Goal: Information Seeking & Learning: Learn about a topic

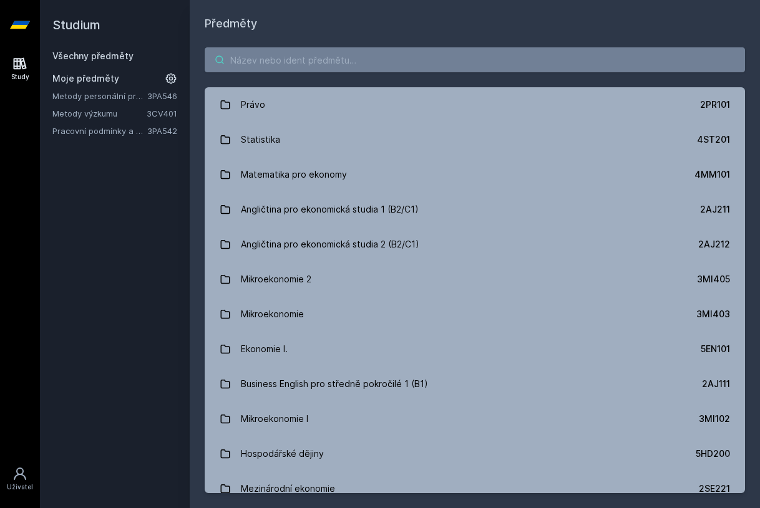
click at [594, 59] on input "search" at bounding box center [475, 59] width 540 height 25
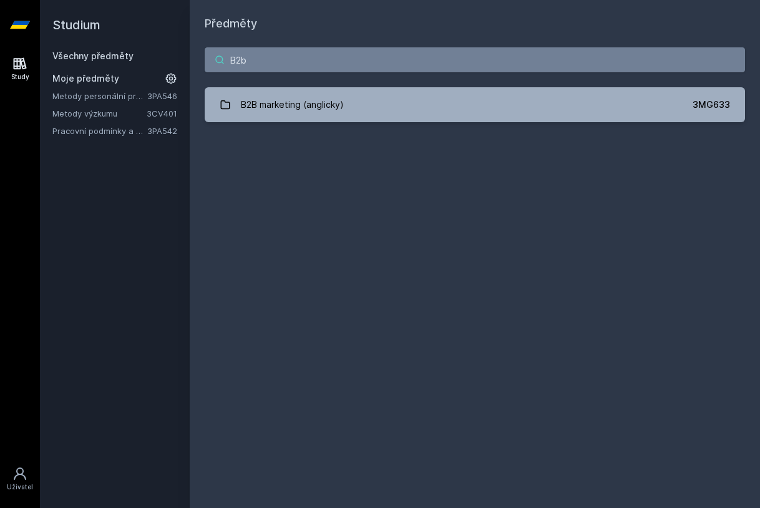
type input "B2b"
click at [436, 113] on link "B2B marketing (anglicky) 3MG633" at bounding box center [475, 104] width 540 height 35
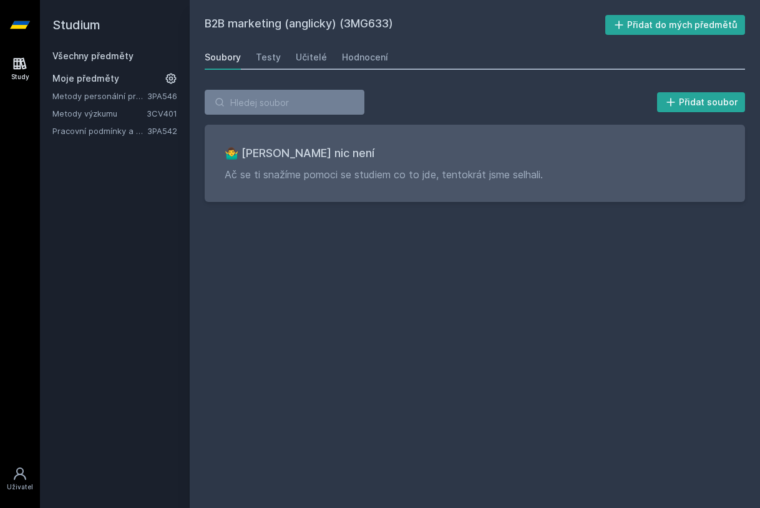
click at [369, 56] on div "Hodnocení" at bounding box center [365, 57] width 46 height 12
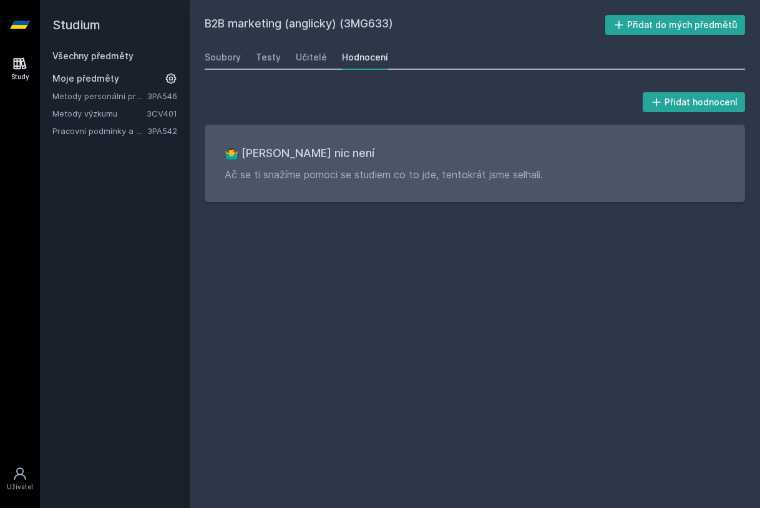
click at [314, 63] on div "Učitelé" at bounding box center [311, 57] width 31 height 12
click at [316, 52] on div "Učitelé" at bounding box center [311, 57] width 31 height 12
click at [266, 58] on div "Testy" at bounding box center [268, 57] width 25 height 12
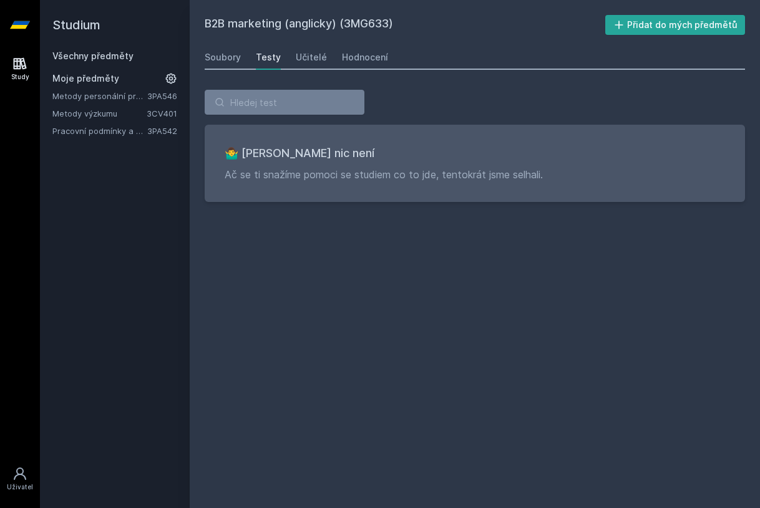
click at [230, 59] on div "Soubory" at bounding box center [223, 57] width 36 height 12
